Goal: Information Seeking & Learning: Learn about a topic

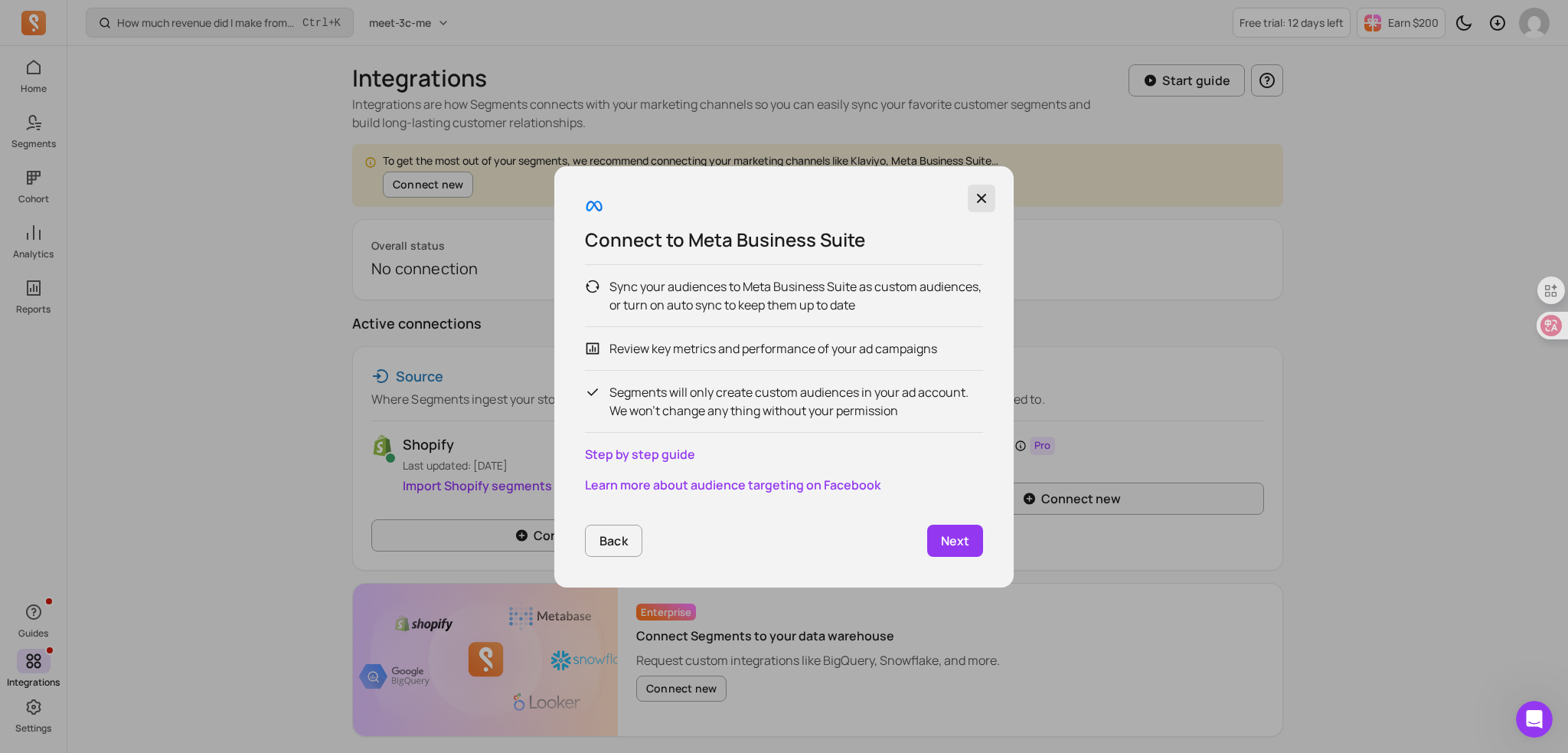
click at [989, 195] on button "button" at bounding box center [982, 198] width 28 height 28
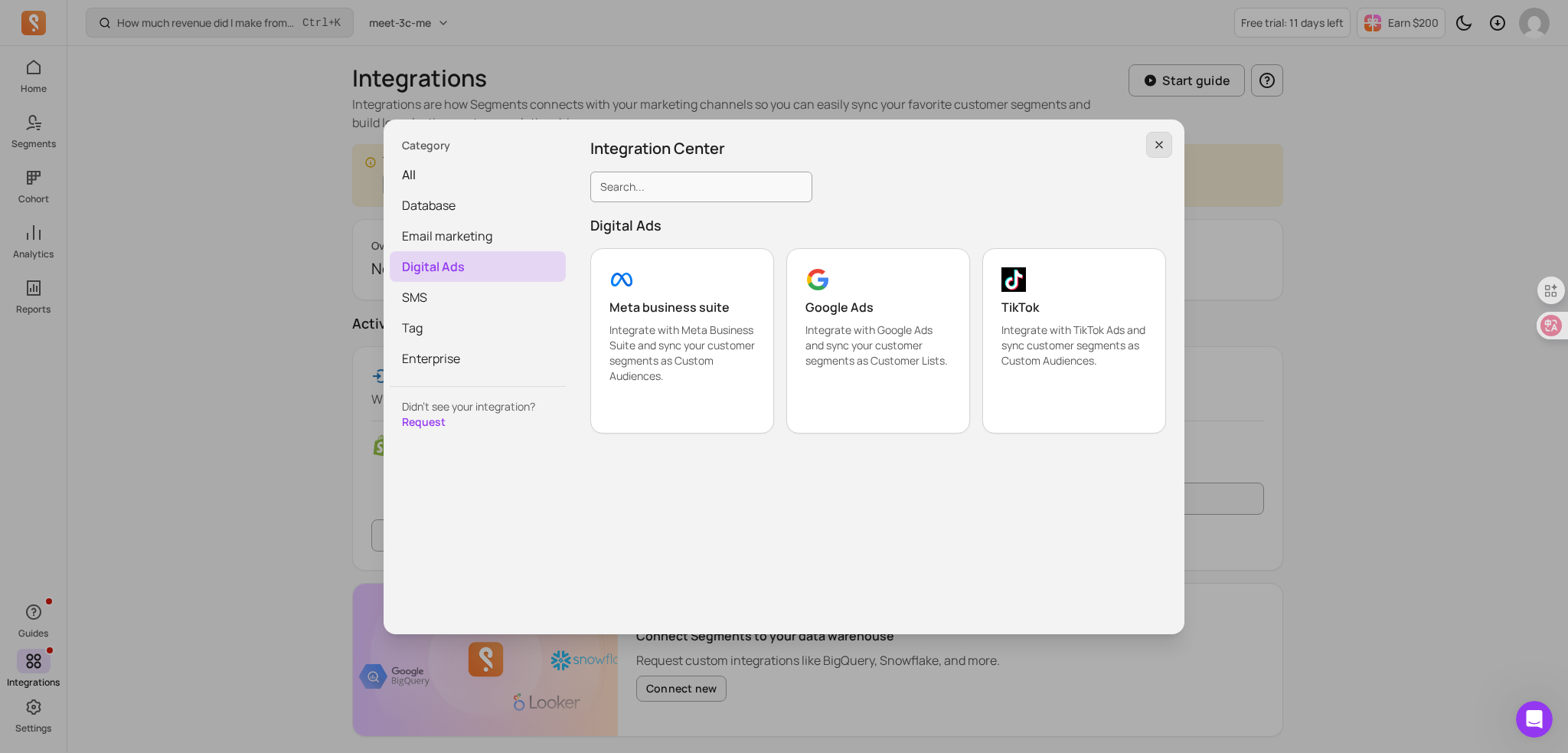
click at [1153, 139] on icon "button" at bounding box center [1159, 145] width 12 height 12
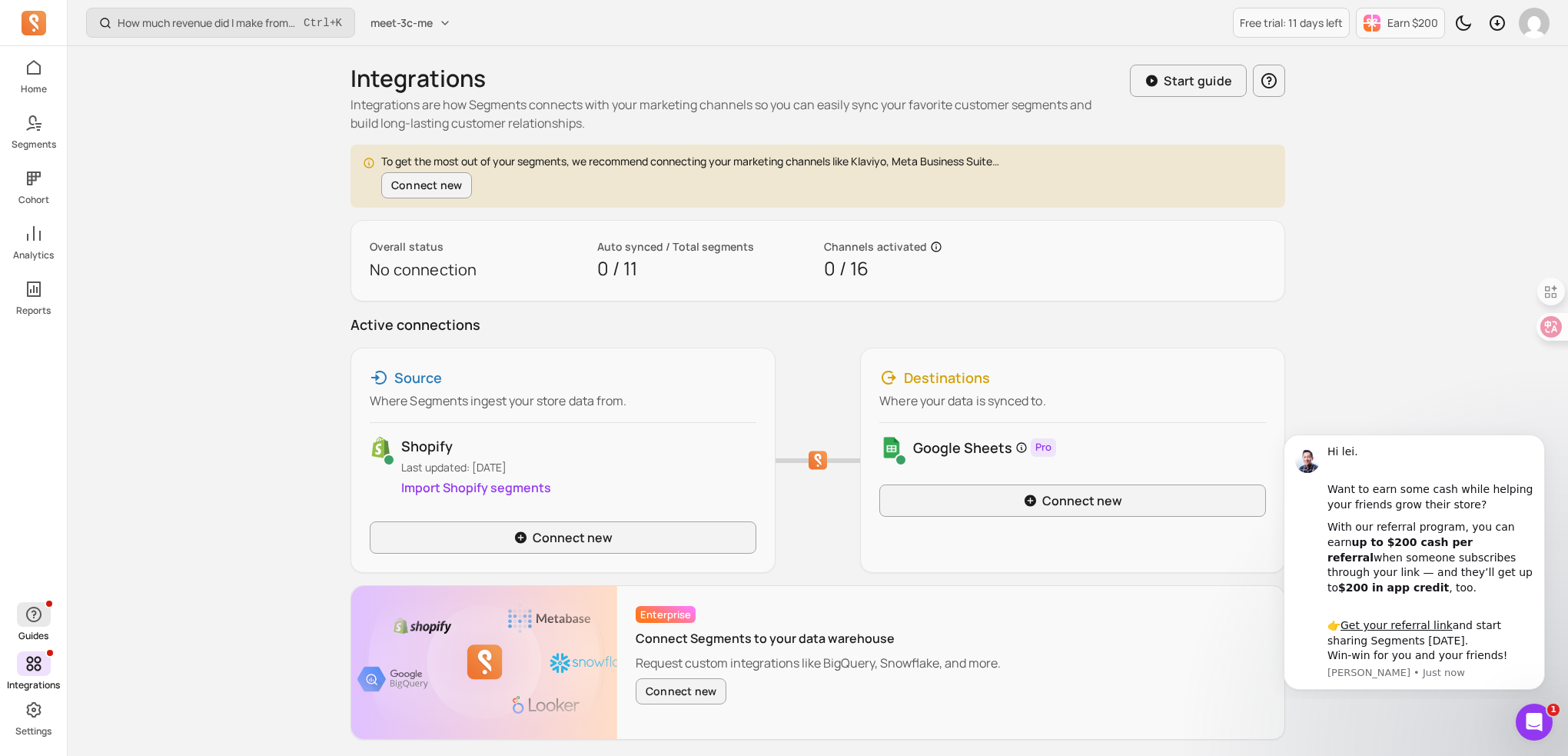
click at [30, 609] on icon "button" at bounding box center [34, 614] width 19 height 19
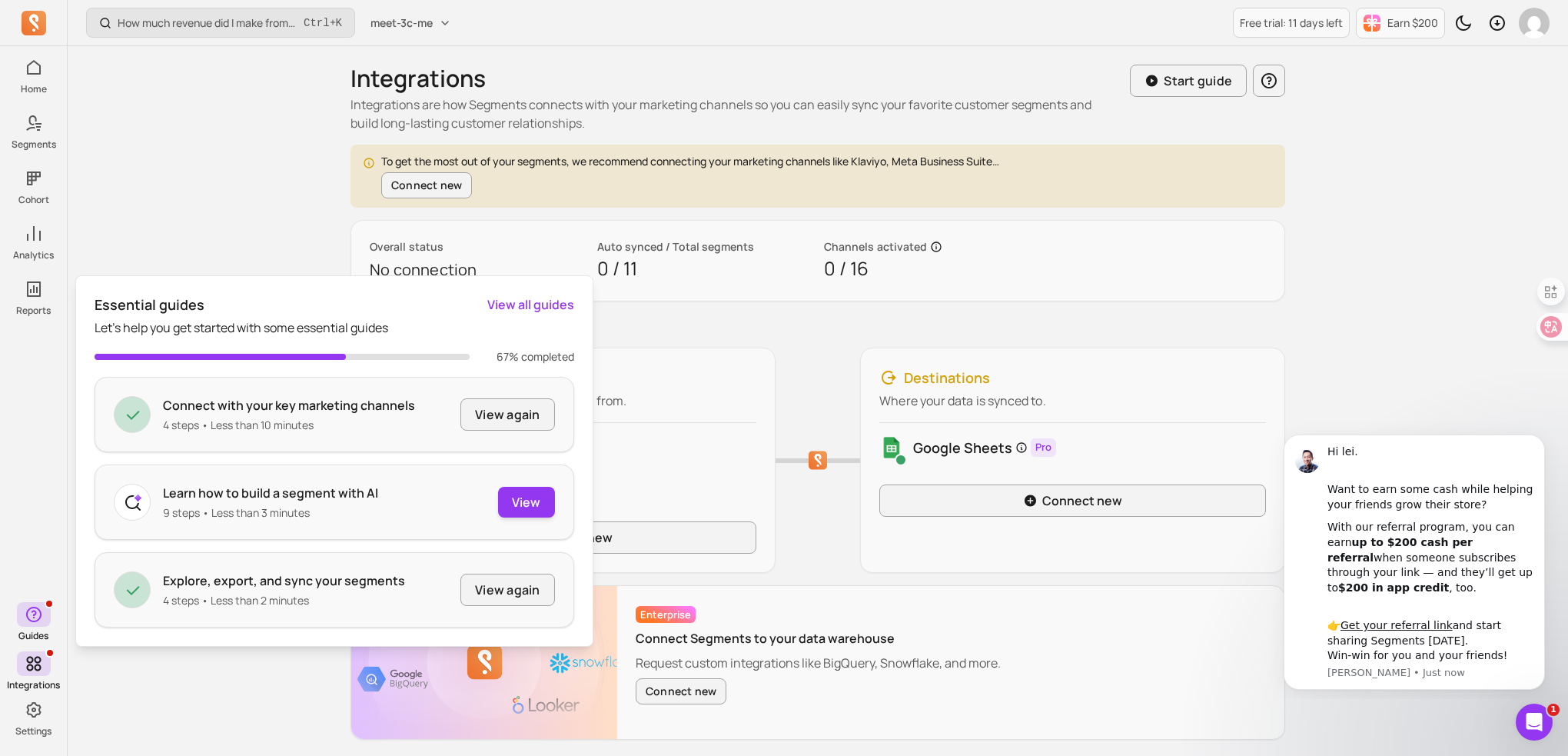
click at [268, 166] on div "How much revenue did I make from newly acquired customers? Ctrl + K meet-3c-me …" at bounding box center [817, 405] width 1500 height 810
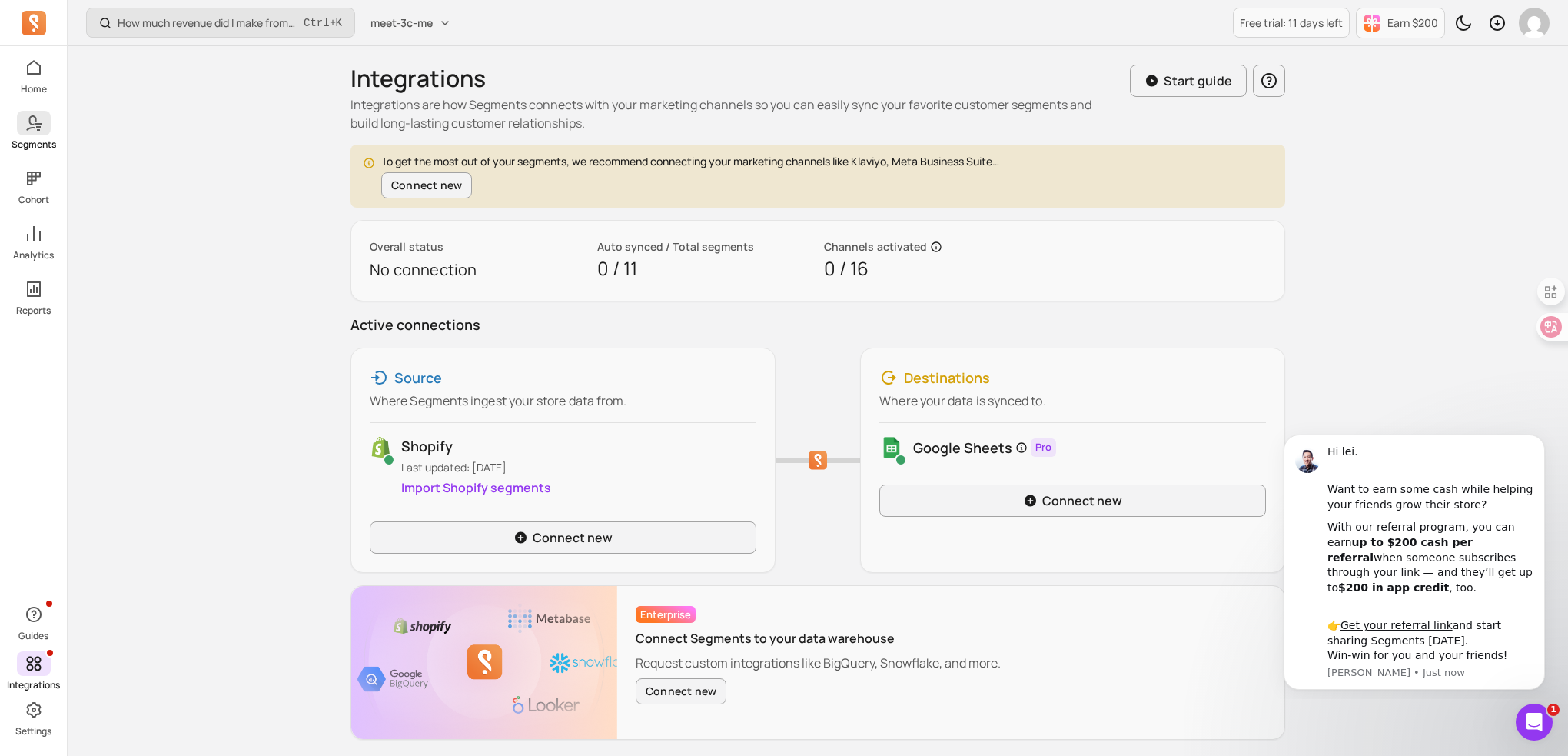
click at [44, 131] on span at bounding box center [34, 123] width 34 height 25
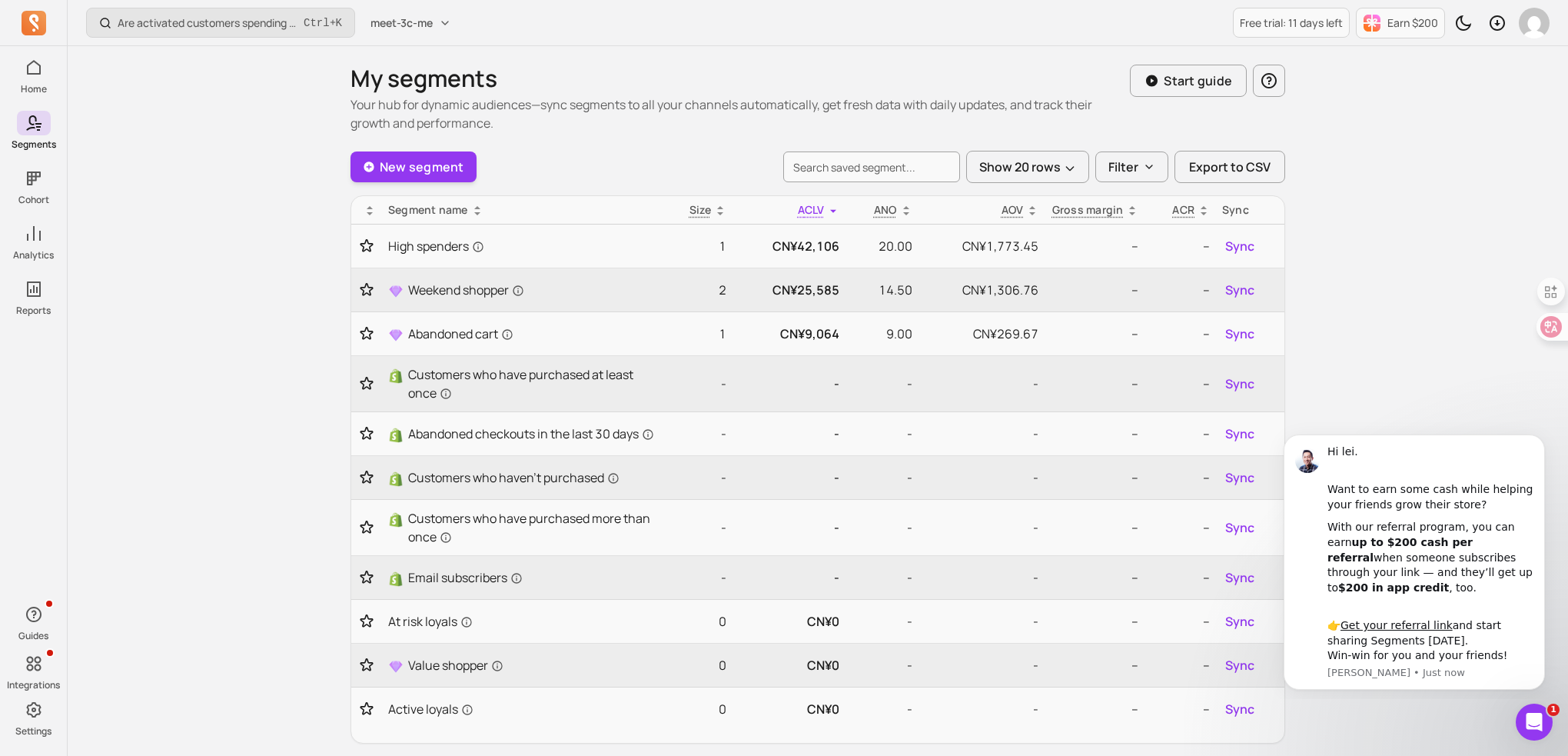
click at [263, 435] on div "Are activated customers spending more over time? Ctrl + K meet-3c-me Free trial…" at bounding box center [817, 429] width 1500 height 859
click at [277, 496] on div "Are activated customers spending more over time? Ctrl + K meet-3c-me Free trial…" at bounding box center [817, 429] width 1500 height 859
